Goal: Obtain resource: Obtain resource

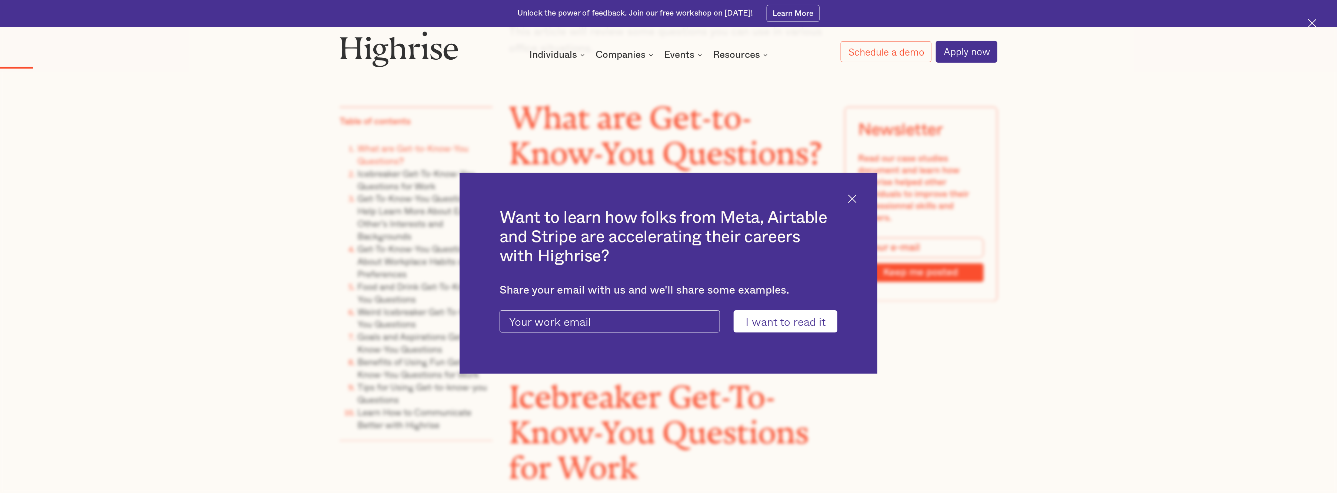
scroll to position [1025, 0]
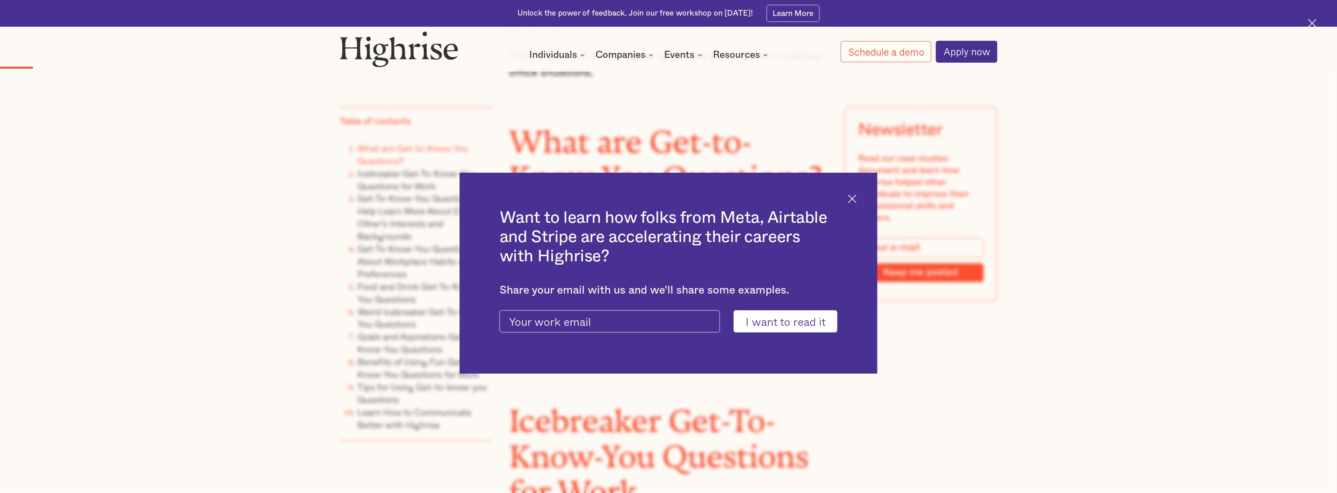
click at [857, 197] on img at bounding box center [852, 198] width 9 height 9
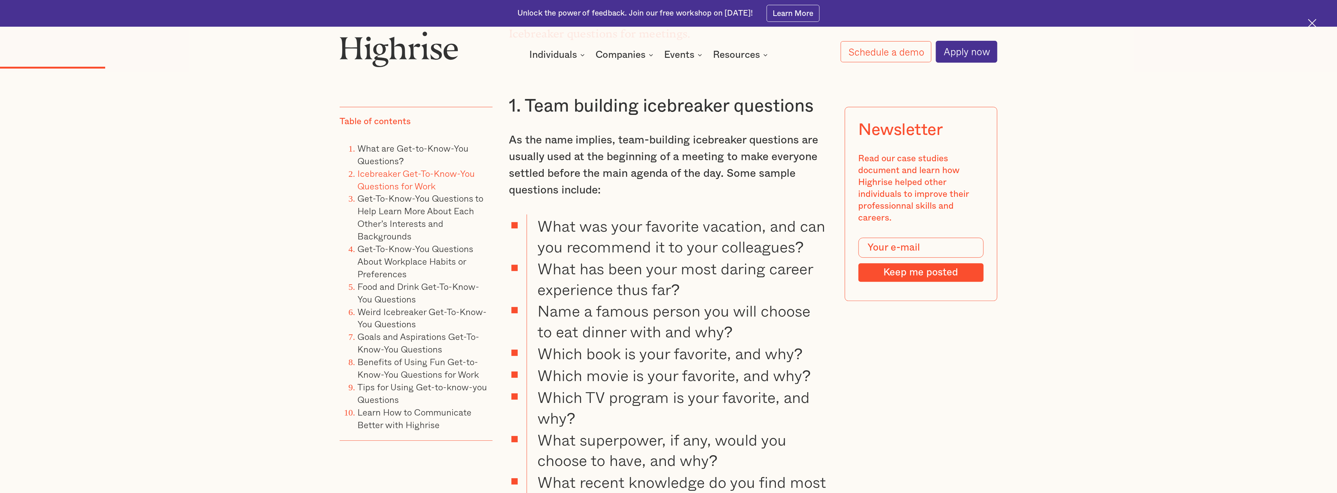
scroll to position [1618, 0]
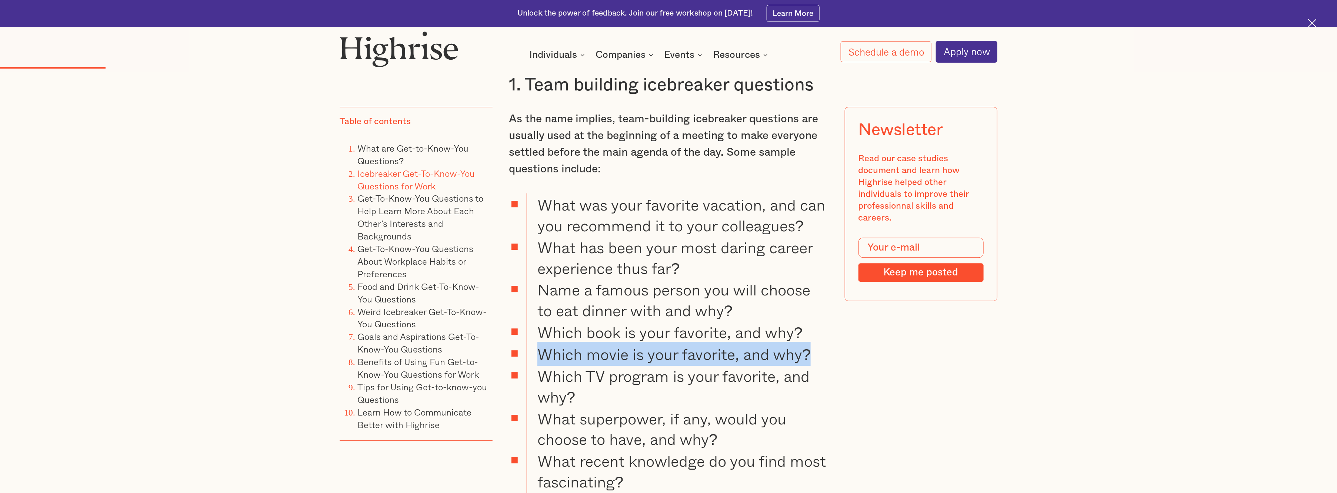
drag, startPoint x: 543, startPoint y: 346, endPoint x: 819, endPoint y: 345, distance: 275.2
click at [819, 345] on li "Which movie is your favorite, and why?" at bounding box center [678, 353] width 302 height 22
copy li "Which movie is your favorite, and why?"
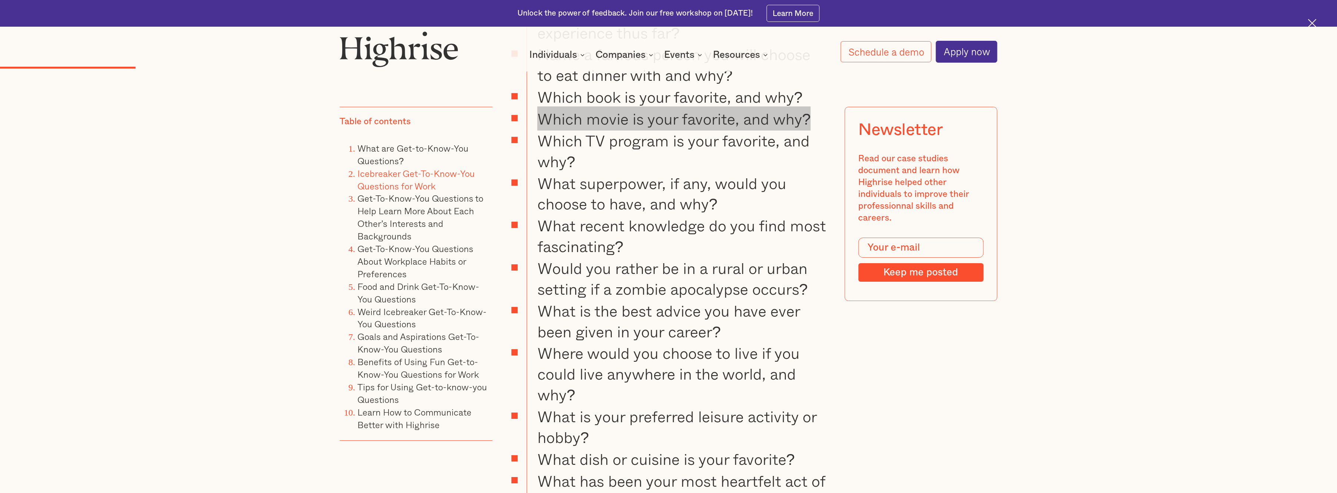
scroll to position [1864, 0]
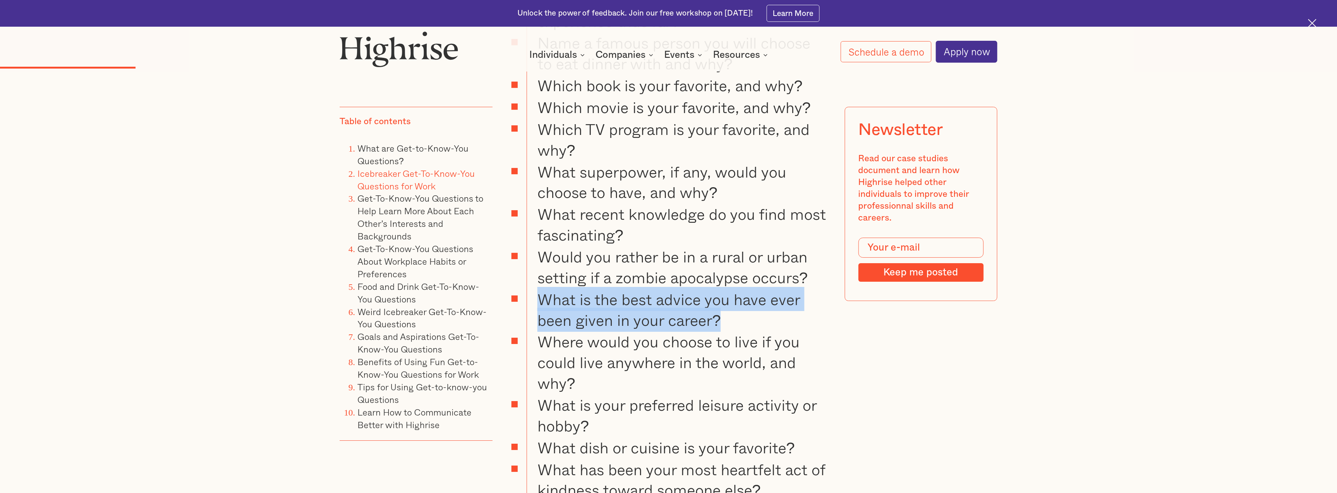
drag, startPoint x: 723, startPoint y: 320, endPoint x: 536, endPoint y: 303, distance: 188.3
click at [536, 303] on li "What is the best advice you have ever been given in your career?" at bounding box center [678, 308] width 302 height 43
copy li "What is the best advice you have ever been given in your career?"
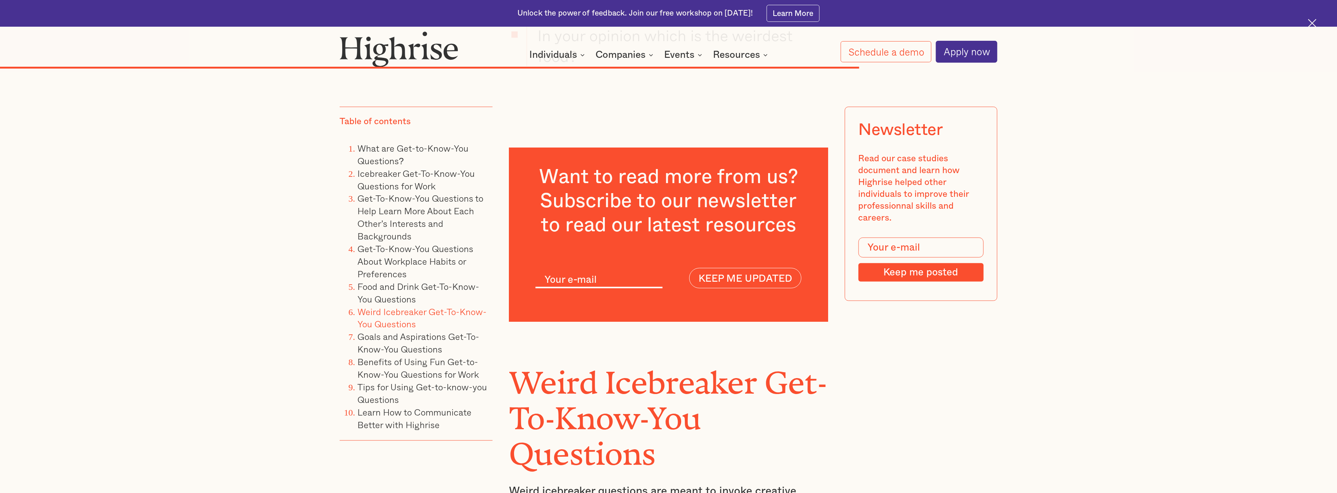
scroll to position [7346, 0]
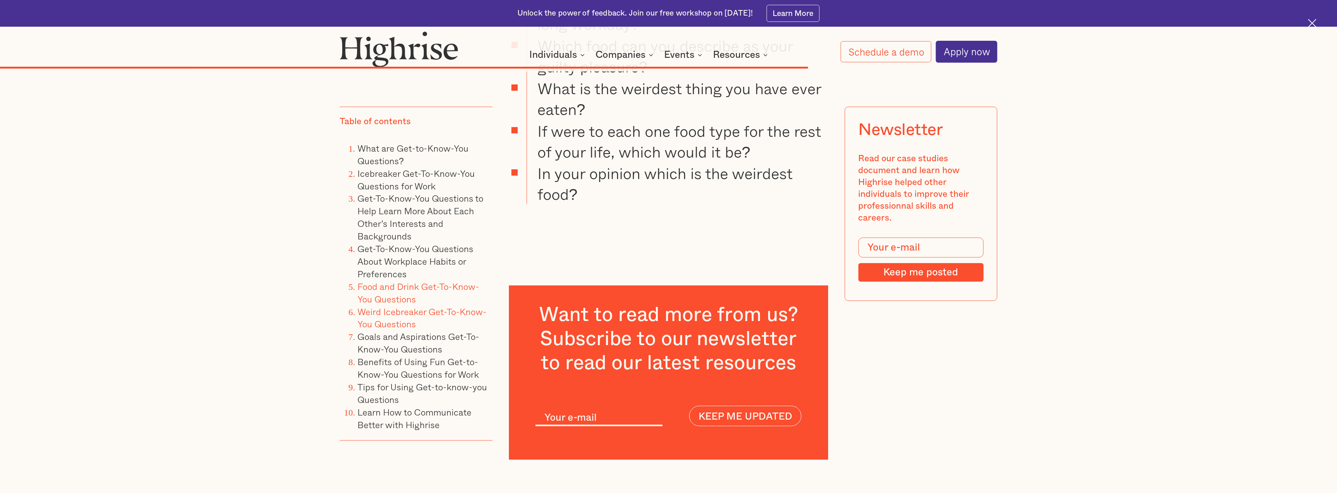
click at [387, 288] on link "Food and Drink Get-To-Know-You Questions" at bounding box center [418, 292] width 122 height 26
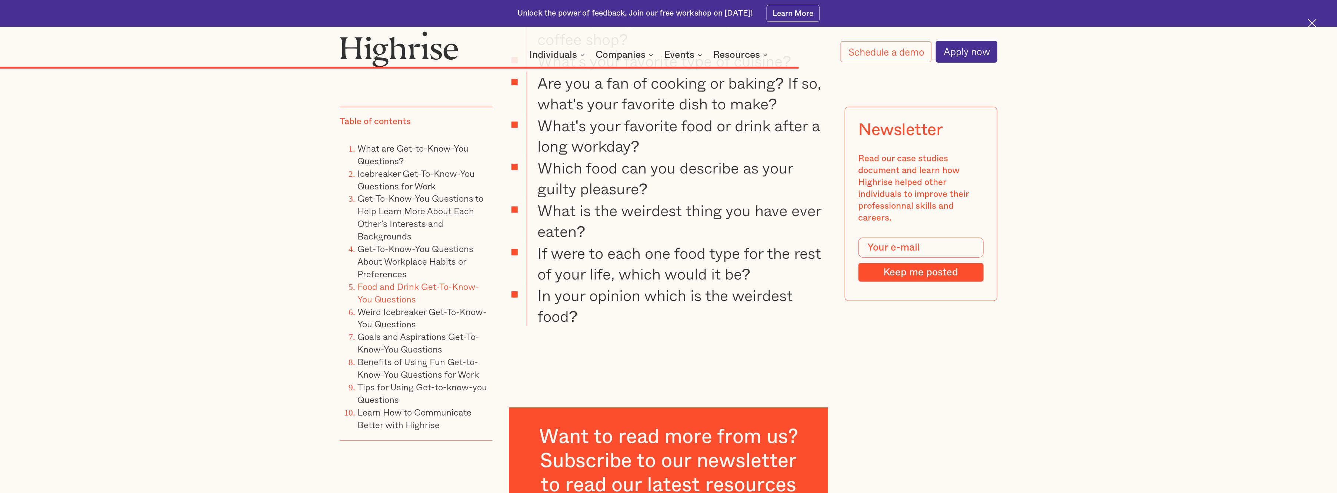
scroll to position [7278, 0]
